Goal: Navigation & Orientation: Find specific page/section

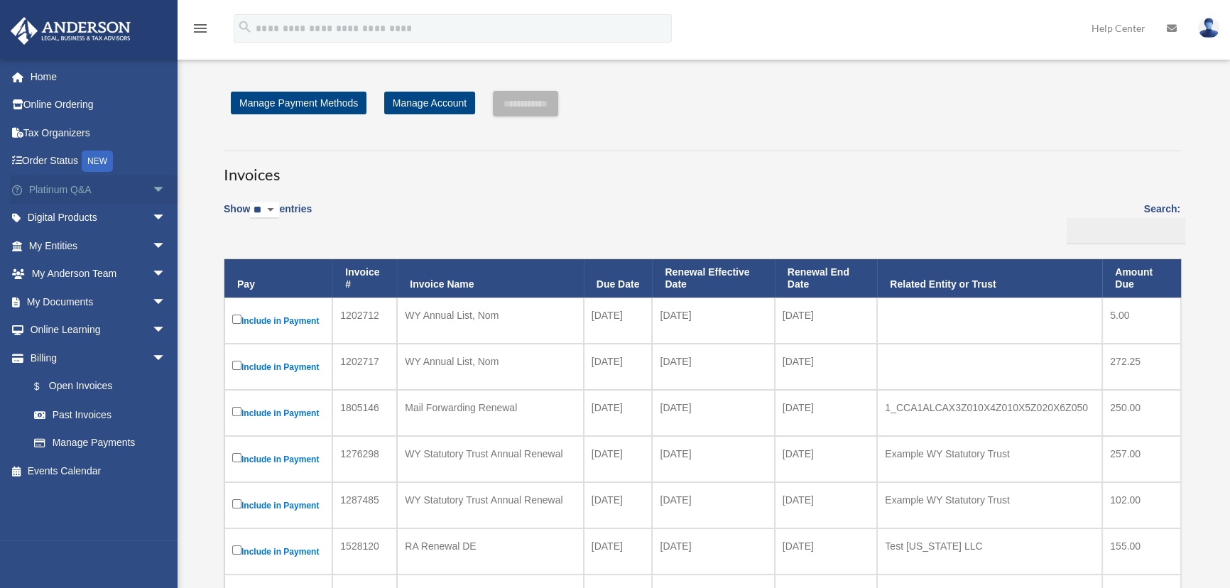
click at [63, 185] on link "Platinum Q&A arrow_drop_down" at bounding box center [99, 189] width 178 height 28
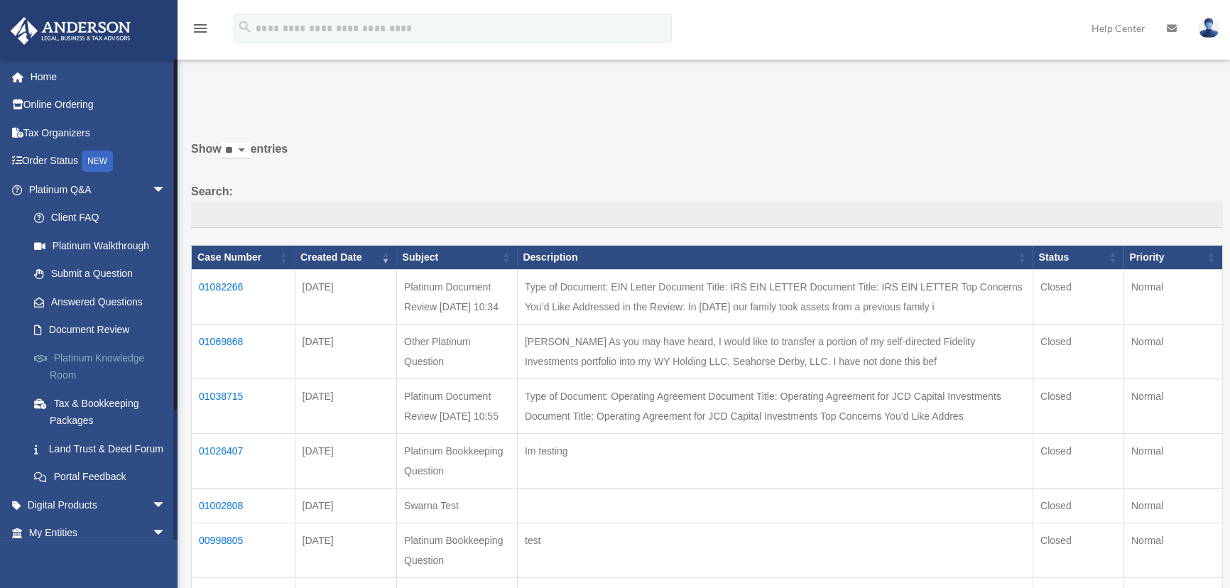
click at [108, 357] on link "Platinum Knowledge Room" at bounding box center [104, 366] width 168 height 45
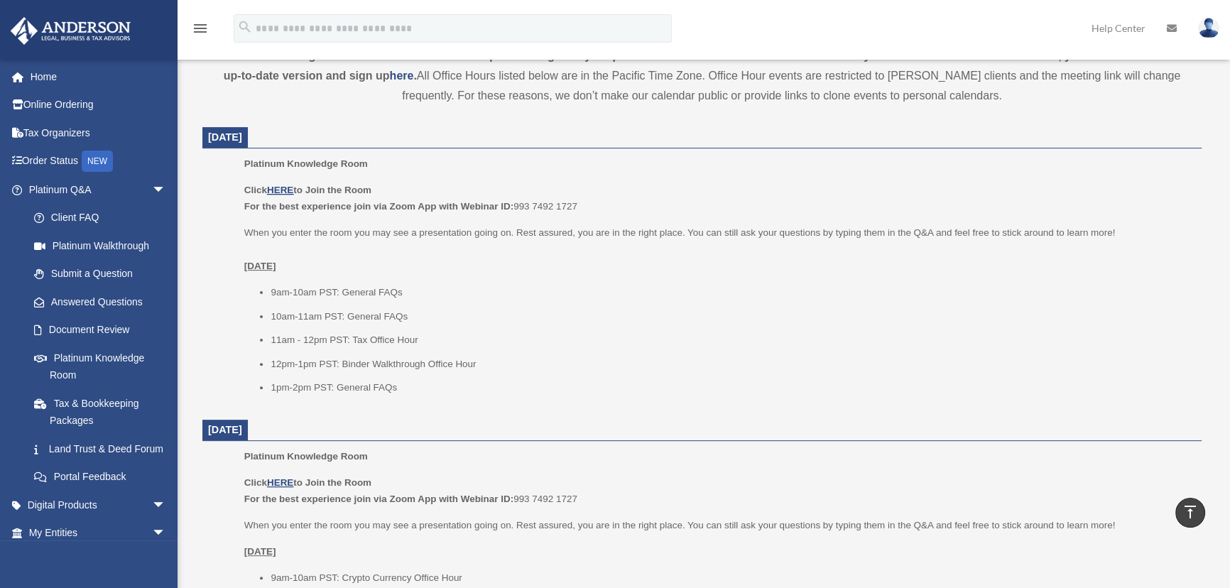
scroll to position [538, 0]
